Goal: Task Accomplishment & Management: Use online tool/utility

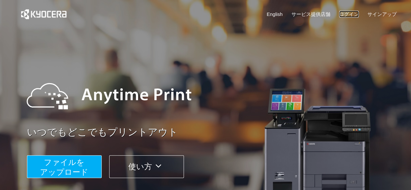
click at [355, 15] on link "ログイン" at bounding box center [350, 14] width 20 height 7
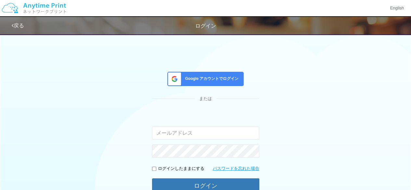
click at [228, 136] on input "email" at bounding box center [205, 133] width 107 height 13
type input "[EMAIL_ADDRESS][DOMAIN_NAME]"
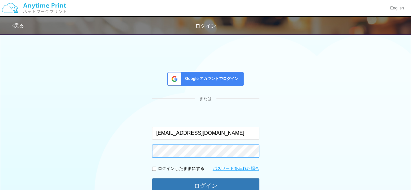
scroll to position [65, 0]
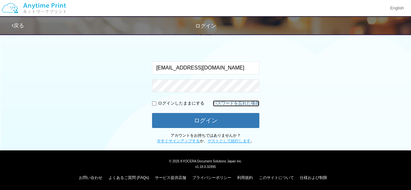
click at [225, 101] on link "パスワードを忘れた場合" at bounding box center [236, 104] width 47 height 6
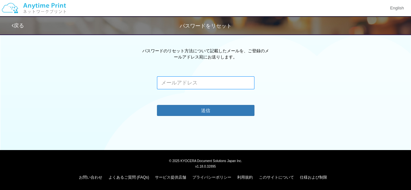
click at [172, 88] on input "email" at bounding box center [206, 82] width 98 height 13
type input "[EMAIL_ADDRESS][DOMAIN_NAME]"
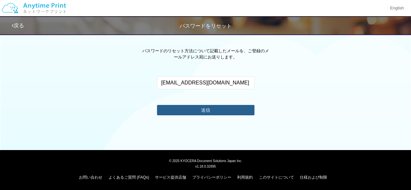
click at [197, 108] on button "送信" at bounding box center [206, 110] width 98 height 10
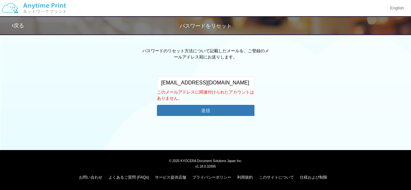
click at [22, 26] on link "戻る" at bounding box center [18, 26] width 12 height 6
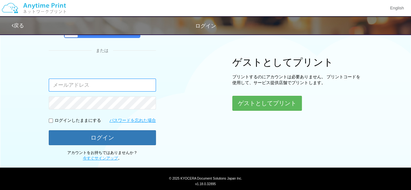
click at [94, 86] on input "email" at bounding box center [102, 85] width 107 height 13
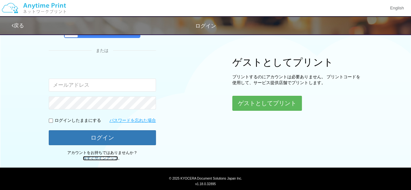
click at [104, 156] on link "今すぐサインアップ" at bounding box center [100, 158] width 35 height 5
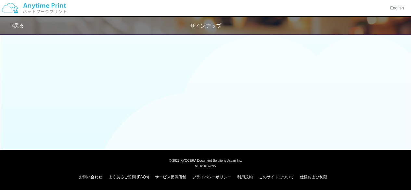
scroll to position [34, 0]
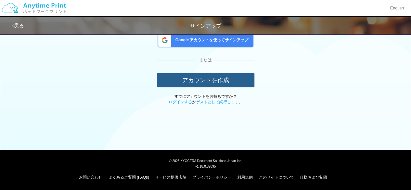
click at [198, 78] on button "アカウントを作成" at bounding box center [206, 80] width 98 height 14
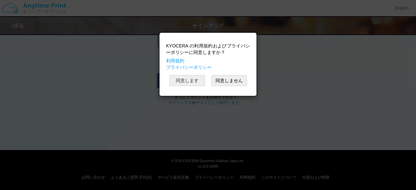
click at [197, 78] on button "同意します" at bounding box center [187, 80] width 36 height 11
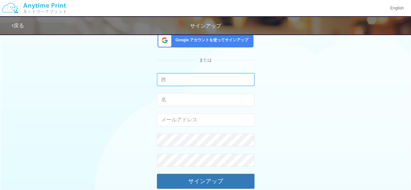
click at [197, 78] on input "text" at bounding box center [206, 79] width 98 height 13
type input "[PERSON_NAME]"
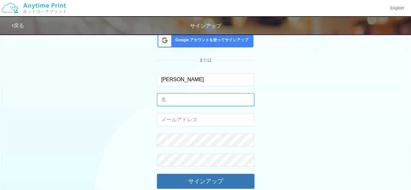
type input "[PERSON_NAME]"
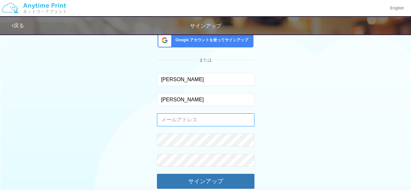
type input "[EMAIL_ADDRESS][DOMAIN_NAME]"
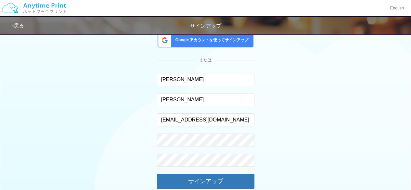
click at [124, 133] on div "Google アカウントを使ってサインアップ または [PERSON_NAME] 入力できるのは文字のみです。 [PERSON_NAME] 入力できるのは文字…" at bounding box center [206, 108] width 381 height 224
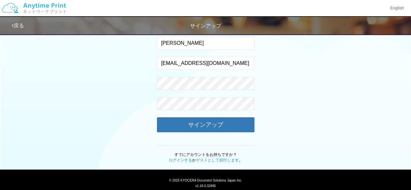
click at [131, 99] on div "Google アカウントを使ってサインアップ または [PERSON_NAME] 入力できるのは文字のみです。 [PERSON_NAME] 入力できるのは文字…" at bounding box center [206, 52] width 381 height 224
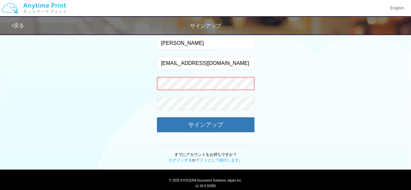
click at [155, 90] on div "Google アカウントを使ってサインアップ または [PERSON_NAME] 入力できるのは文字のみです。 [PERSON_NAME] 入力できるのは文字…" at bounding box center [206, 52] width 381 height 224
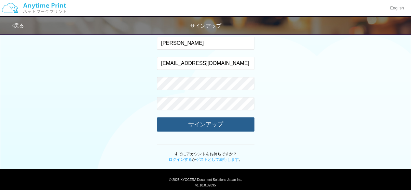
click at [229, 125] on button "サインアップ" at bounding box center [206, 124] width 98 height 14
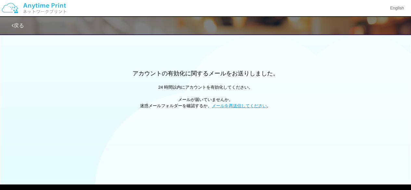
click at [172, 84] on div "アカウントの有効化に関するメールをお送りしました。 24 時間以内にアカウントを有効化してください。 メールが届いていませんか。 迷惑メールフォルダーを確認す…" at bounding box center [205, 89] width 411 height 39
click at [44, 10] on img at bounding box center [33, 8] width 69 height 23
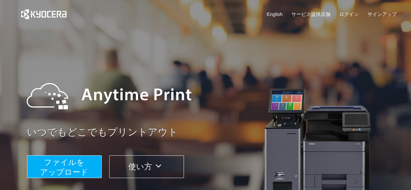
click at [71, 169] on span "ファイルを ​​アップロード" at bounding box center [64, 167] width 48 height 19
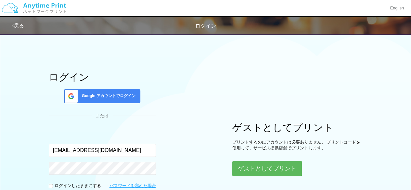
scroll to position [82, 0]
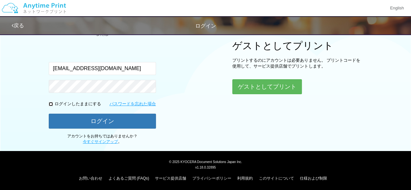
click at [50, 103] on input "checkbox" at bounding box center [51, 104] width 4 height 4
checkbox input "true"
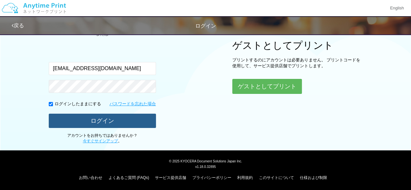
scroll to position [82, 0]
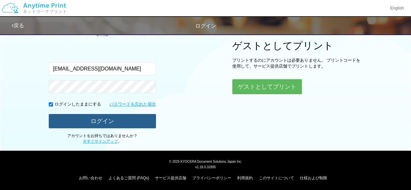
click at [106, 116] on button "ログイン" at bounding box center [102, 121] width 107 height 14
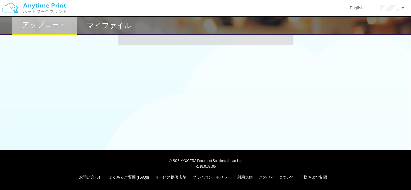
scroll to position [82, 0]
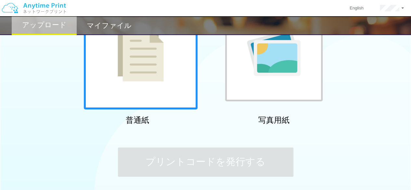
click at [164, 76] on div at bounding box center [141, 53] width 114 height 114
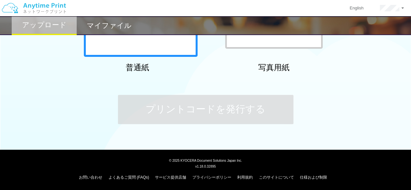
scroll to position [0, 0]
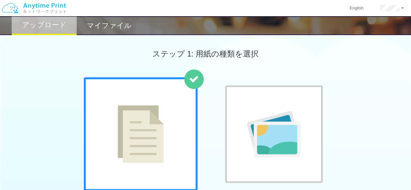
click at [101, 26] on h2 "マイファイル" at bounding box center [109, 26] width 45 height 8
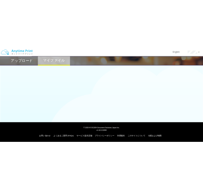
scroll to position [1, 0]
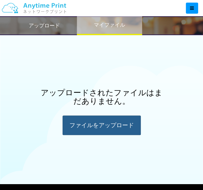
click at [118, 121] on div "ファイルを​​アップロード" at bounding box center [101, 125] width 78 height 20
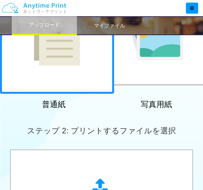
scroll to position [174, 0]
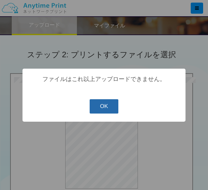
click at [98, 110] on button "OK" at bounding box center [103, 106] width 29 height 14
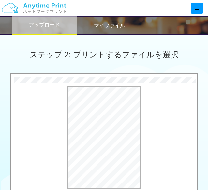
click at [98, 110] on body "English アカウント設定 ログアウト アップロード マイファイル ステップ 1: 用紙の種類を選択 普通紙" at bounding box center [104, 69] width 208 height 486
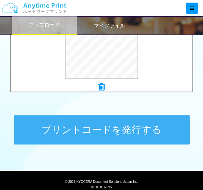
scroll to position [284, 0]
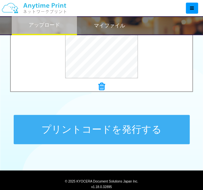
click at [103, 127] on button "プリントコードを発行する" at bounding box center [102, 129] width 176 height 29
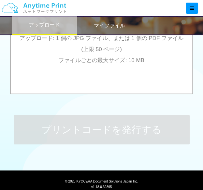
scroll to position [0, 0]
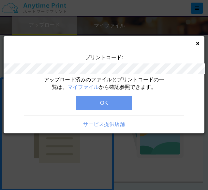
click at [189, 9] on div "プリントコード: アップロード済みのファイルとプリントコードの一覧は、 マイファイル から確認参照できます。 OK サービス提供店舗" at bounding box center [104, 95] width 208 height 190
click at [114, 106] on button "OK" at bounding box center [104, 103] width 56 height 14
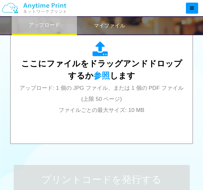
scroll to position [235, 0]
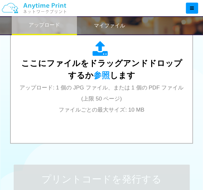
click at [106, 24] on h2 "マイファイル" at bounding box center [109, 26] width 31 height 6
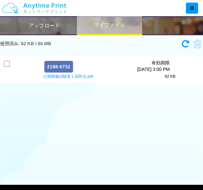
click at [49, 28] on h2 "アップロード" at bounding box center [44, 26] width 31 height 6
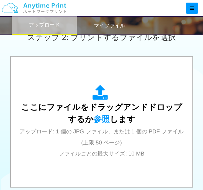
scroll to position [191, 0]
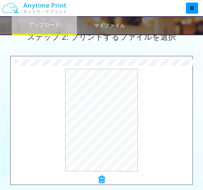
click at [105, 23] on h2 "マイファイル" at bounding box center [109, 26] width 31 height 6
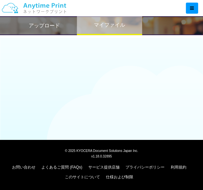
click at [41, 29] on h2 "アップロード" at bounding box center [44, 26] width 31 height 6
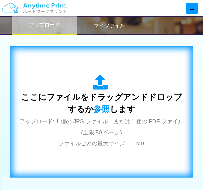
scroll to position [200, 0]
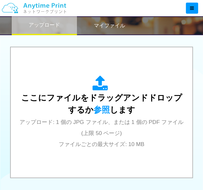
click at [102, 25] on h2 "マイファイル" at bounding box center [109, 26] width 31 height 6
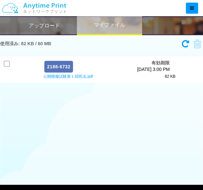
click at [42, 27] on h2 "アップロード" at bounding box center [44, 26] width 31 height 6
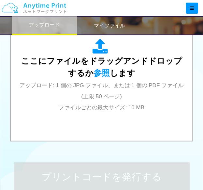
scroll to position [242, 0]
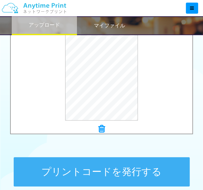
click at [116, 173] on button "プリントコードを発行する" at bounding box center [102, 171] width 176 height 29
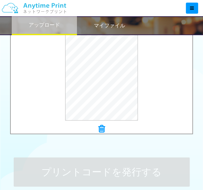
scroll to position [0, 0]
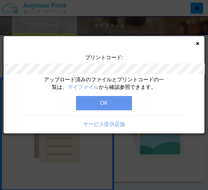
click at [189, 16] on div "プリントコード: アップロード済みのファイルとプリントコードの一覧は、 マイファイル から確認参照できます。 OK サービス提供店舗" at bounding box center [104, 95] width 208 height 190
click at [120, 104] on button "OK" at bounding box center [104, 103] width 56 height 14
